Goal: Answer question/provide support: Share knowledge or assist other users

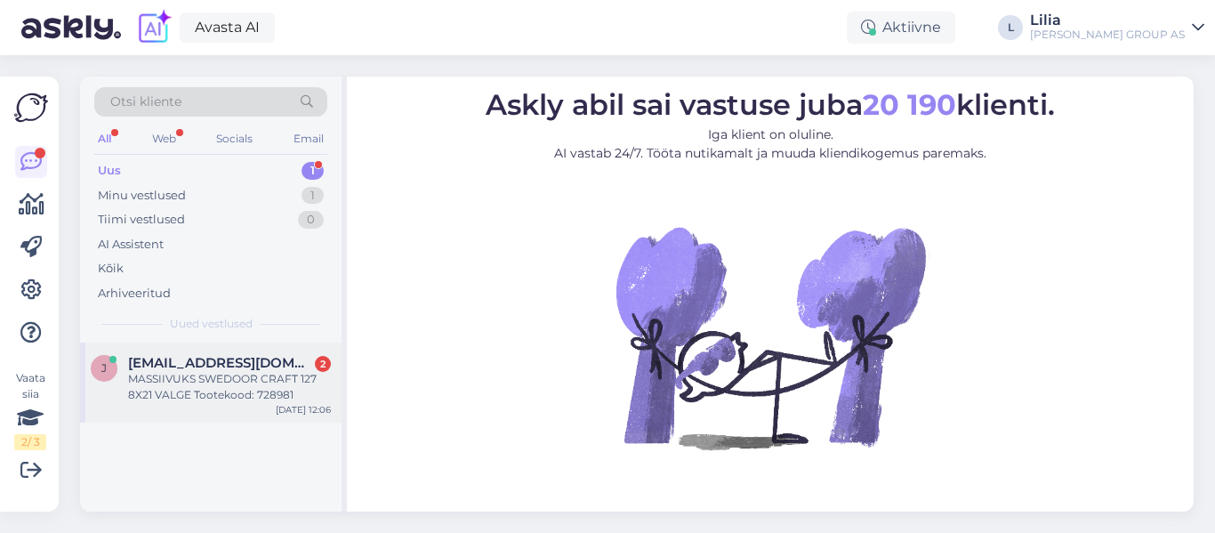
click at [243, 366] on span "[EMAIL_ADDRESS][DOMAIN_NAME]" at bounding box center [220, 363] width 185 height 16
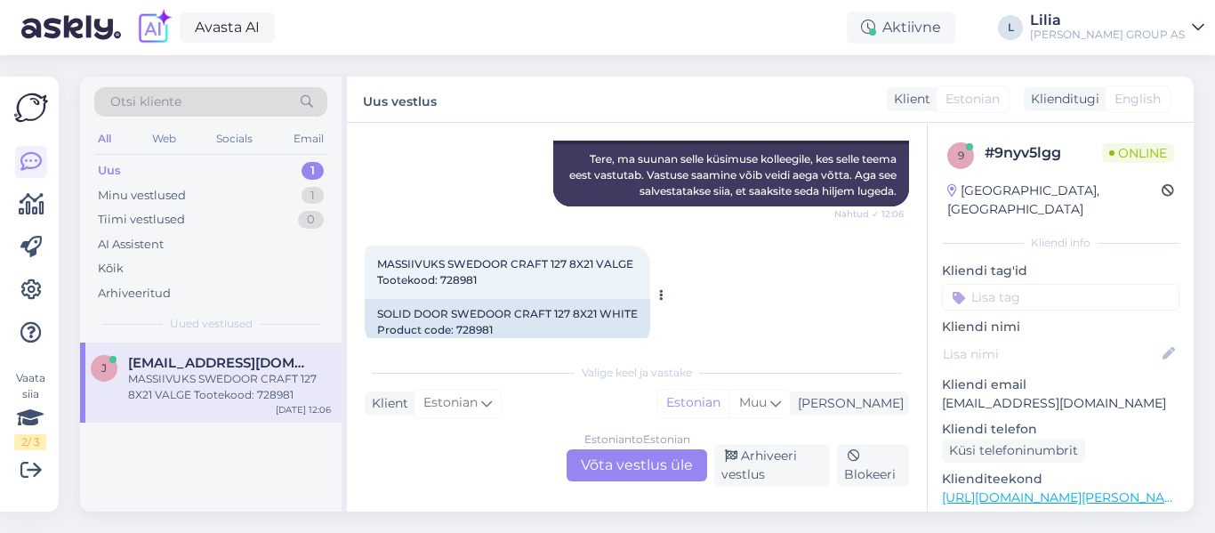
scroll to position [293, 0]
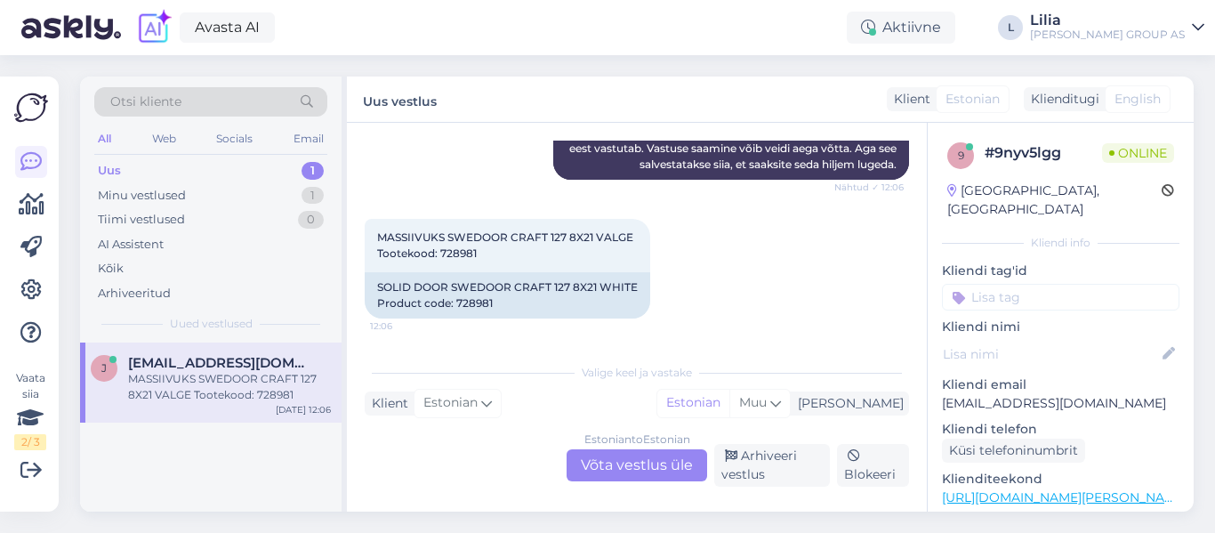
click at [629, 476] on div "Estonian to Estonian Võta vestlus üle" at bounding box center [636, 465] width 141 height 32
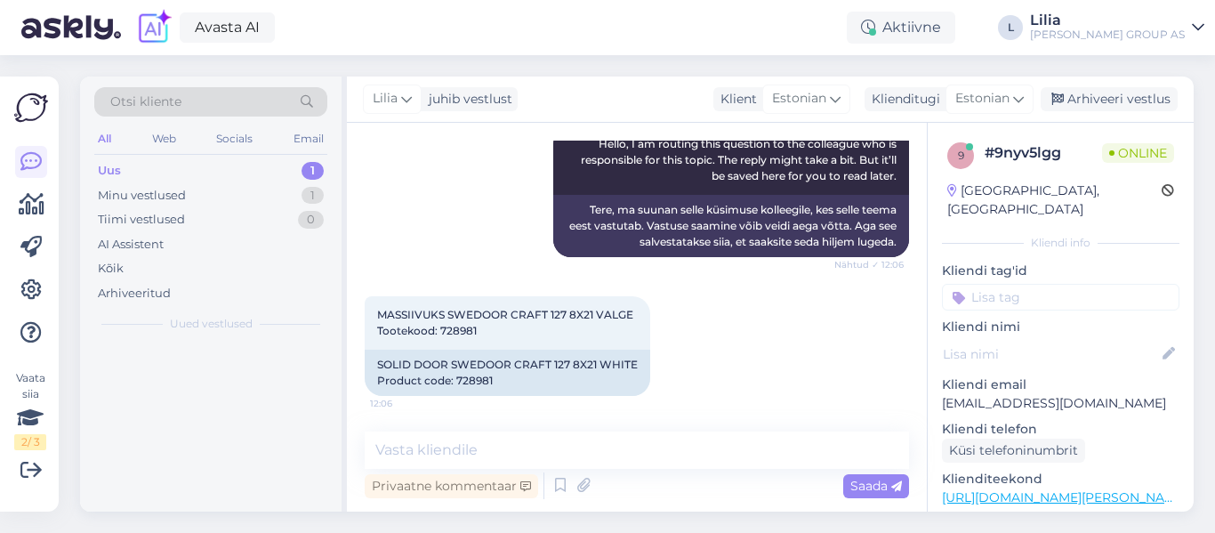
scroll to position [216, 0]
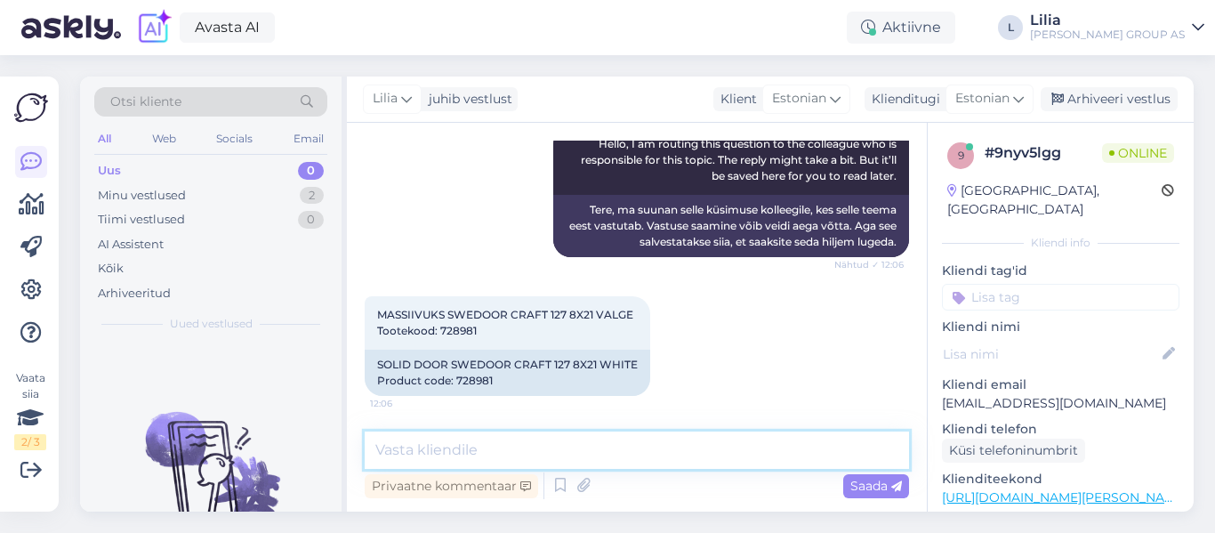
click at [626, 449] on textarea at bounding box center [637, 449] width 544 height 37
type textarea "Tere, sortimendist väljas"
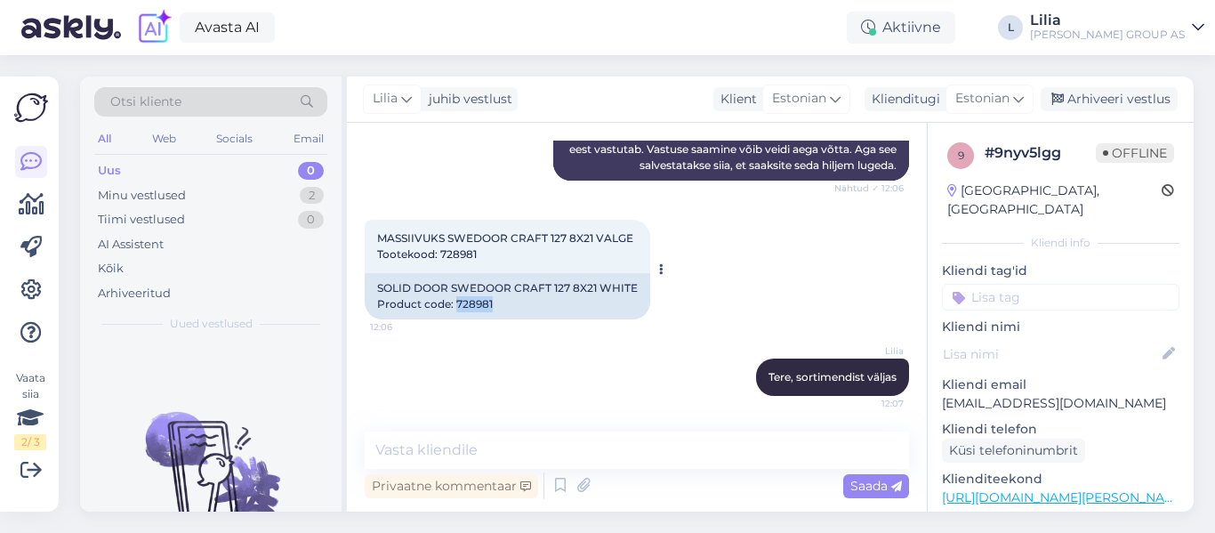
click at [456, 301] on div "SOLID DOOR SWEDOOR CRAFT 127 8X21 WHITE Product code: 728981" at bounding box center [507, 296] width 285 height 46
drag, startPoint x: 456, startPoint y: 301, endPoint x: 433, endPoint y: 291, distance: 25.5
click at [432, 291] on div "SOLID DOOR SWEDOOR CRAFT 127 8X21 WHITE Product code: 728981" at bounding box center [507, 296] width 285 height 46
click at [455, 302] on div "SOLID DOOR SWEDOOR CRAFT 127 8X21 WHITE Product code: 728981" at bounding box center [507, 296] width 285 height 46
click at [438, 316] on div "SOLID DOOR SWEDOOR CRAFT 127 8X21 WHITE Product code: 728981" at bounding box center [507, 296] width 285 height 46
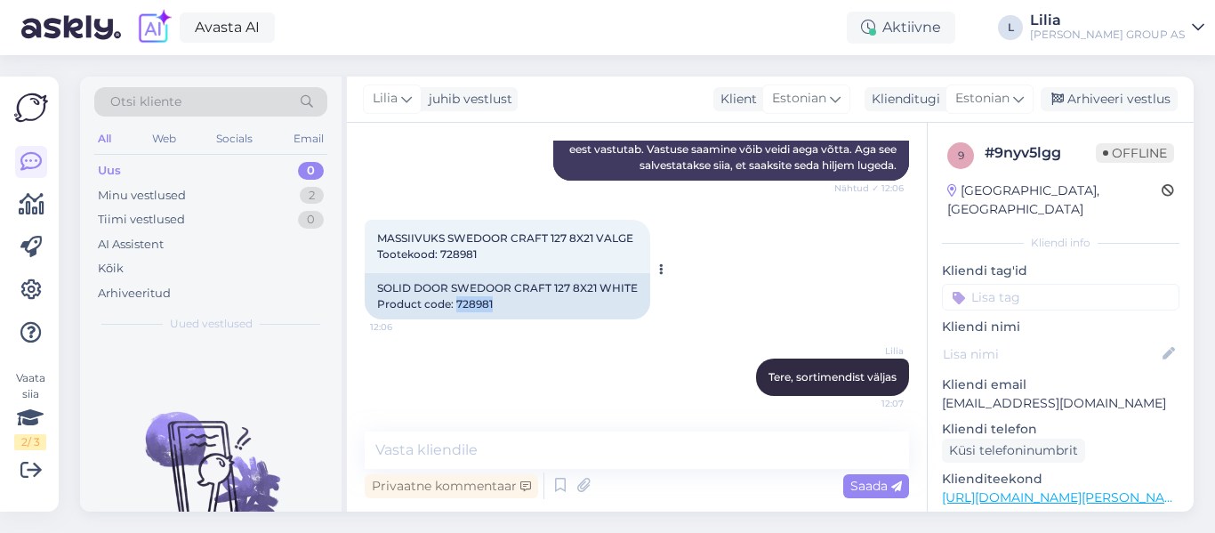
drag, startPoint x: 494, startPoint y: 303, endPoint x: 454, endPoint y: 302, distance: 40.0
click at [454, 302] on div "SOLID DOOR SWEDOOR CRAFT 127 8X21 WHITE Product code: 728981" at bounding box center [507, 296] width 285 height 46
copy div "728981"
